Goal: Task Accomplishment & Management: Manage account settings

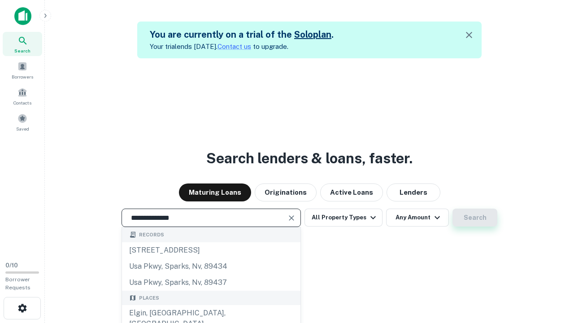
click at [213, 313] on div "Elgin, [GEOGRAPHIC_DATA], [GEOGRAPHIC_DATA]" at bounding box center [211, 318] width 179 height 27
type input "**********"
click at [473, 218] on button "Search" at bounding box center [475, 218] width 45 height 18
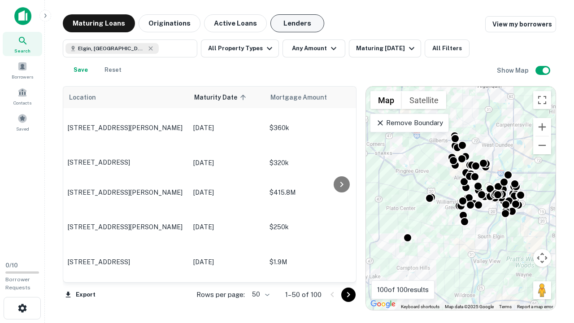
click at [289, 23] on button "Lenders" at bounding box center [298, 23] width 54 height 18
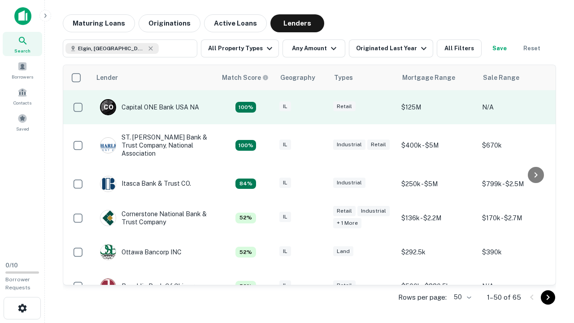
click at [319, 107] on div "IL" at bounding box center [302, 107] width 45 height 12
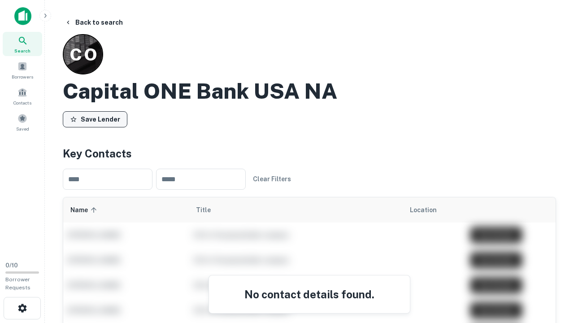
click at [94, 119] on button "Save Lender" at bounding box center [95, 119] width 65 height 16
